Goal: Information Seeking & Learning: Learn about a topic

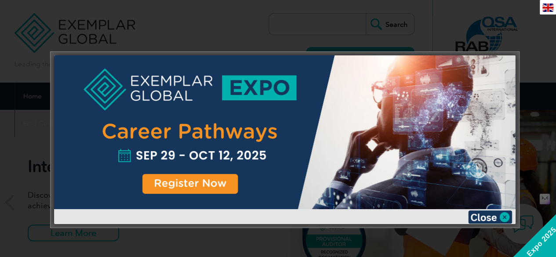
click at [205, 185] on div at bounding box center [285, 132] width 462 height 154
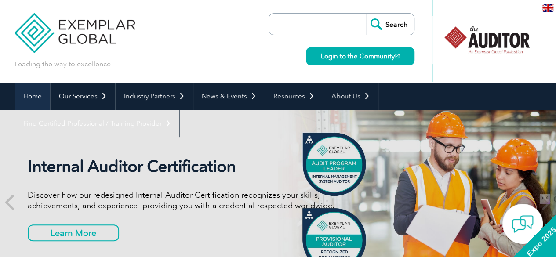
click at [27, 97] on link "Home" at bounding box center [32, 96] width 35 height 27
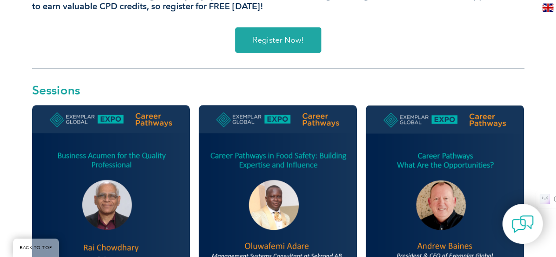
scroll to position [352, 0]
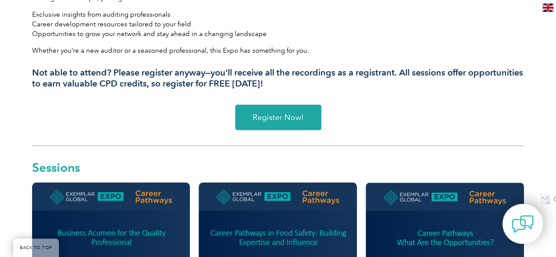
click at [271, 123] on link "Register Now!" at bounding box center [278, 117] width 86 height 25
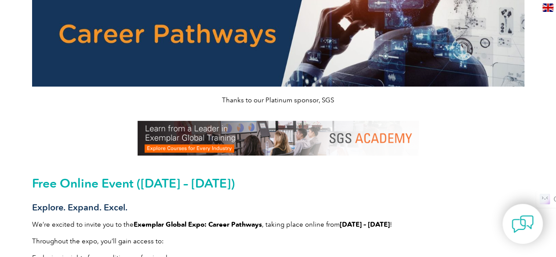
scroll to position [0, 0]
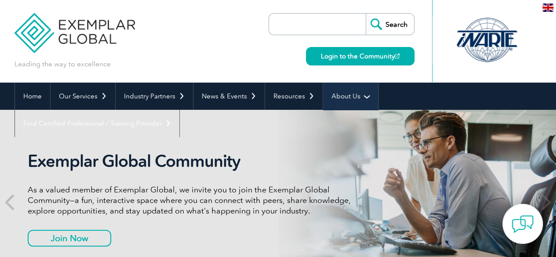
click at [348, 95] on link "About Us" at bounding box center [350, 96] width 55 height 27
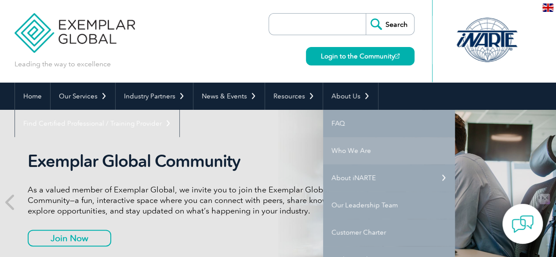
click at [355, 147] on link "Who We Are" at bounding box center [389, 150] width 132 height 27
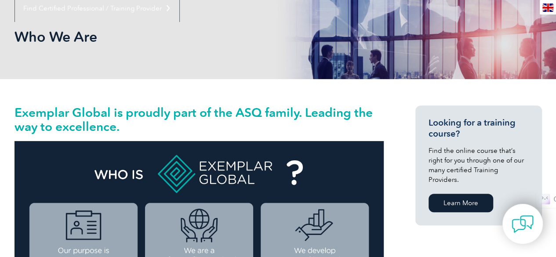
scroll to position [44, 0]
